Goal: Check status: Check status

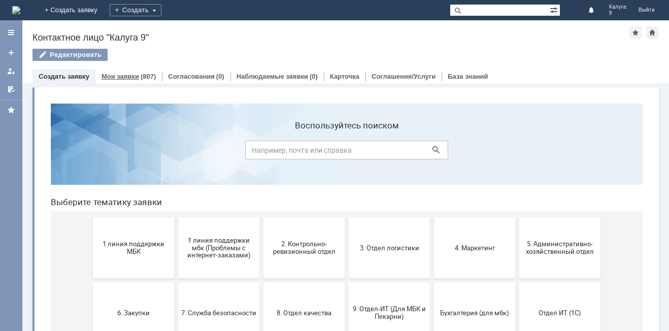
click at [130, 75] on link "Мои заявки" at bounding box center [121, 77] width 38 height 8
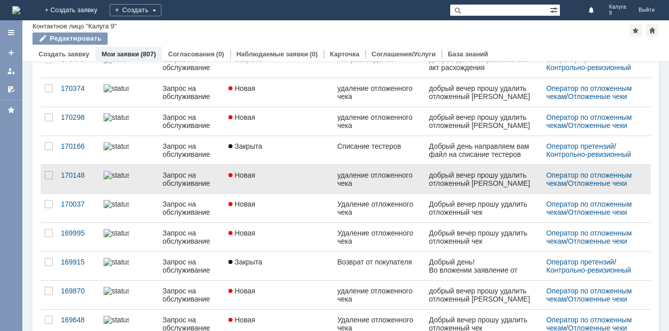
scroll to position [392, 0]
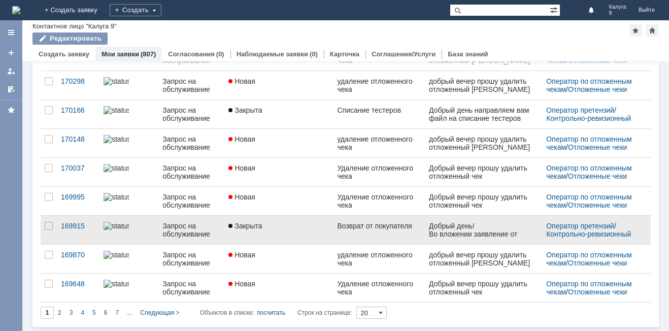
click at [207, 230] on div "Запрос на обслуживание" at bounding box center [192, 230] width 58 height 16
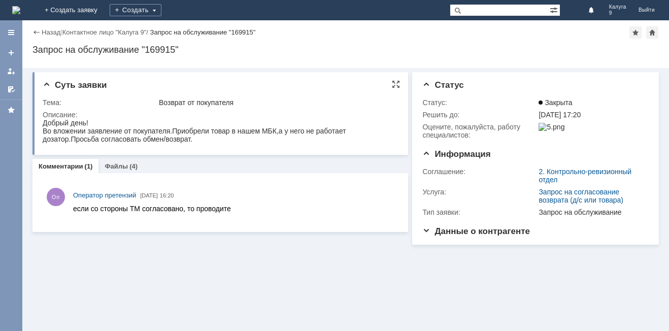
click at [219, 109] on td "Описание:" at bounding box center [220, 128] width 354 height 38
